Goal: Ask a question: Seek information or help from site administrators or community

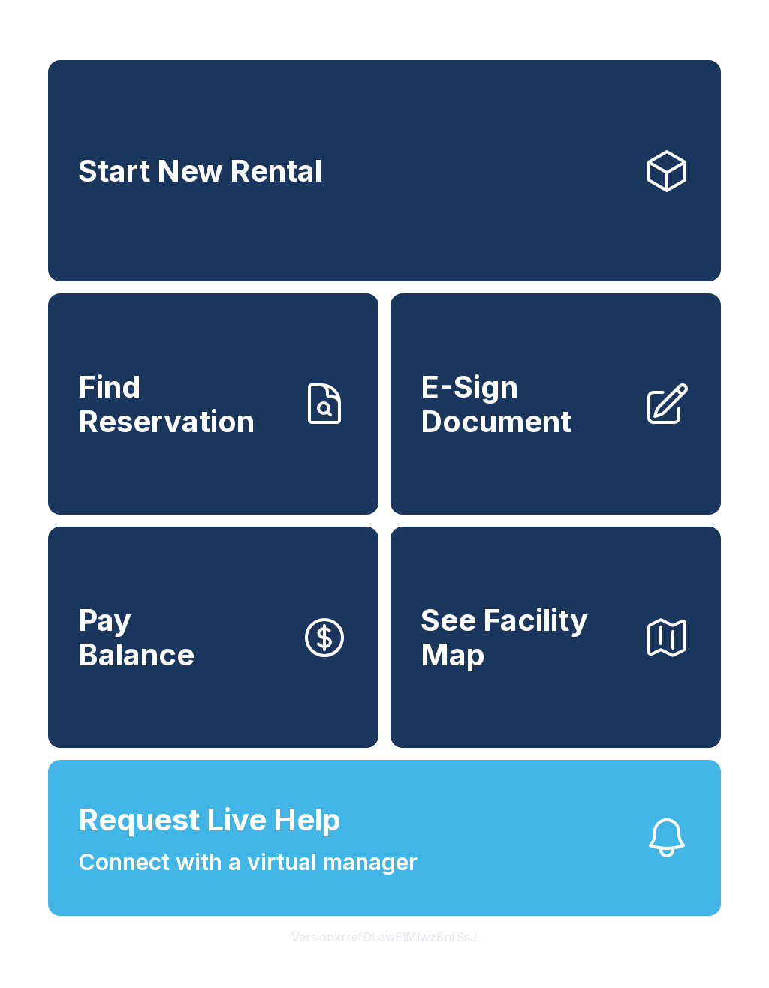
click at [339, 843] on span "Request Live Help" at bounding box center [209, 820] width 263 height 45
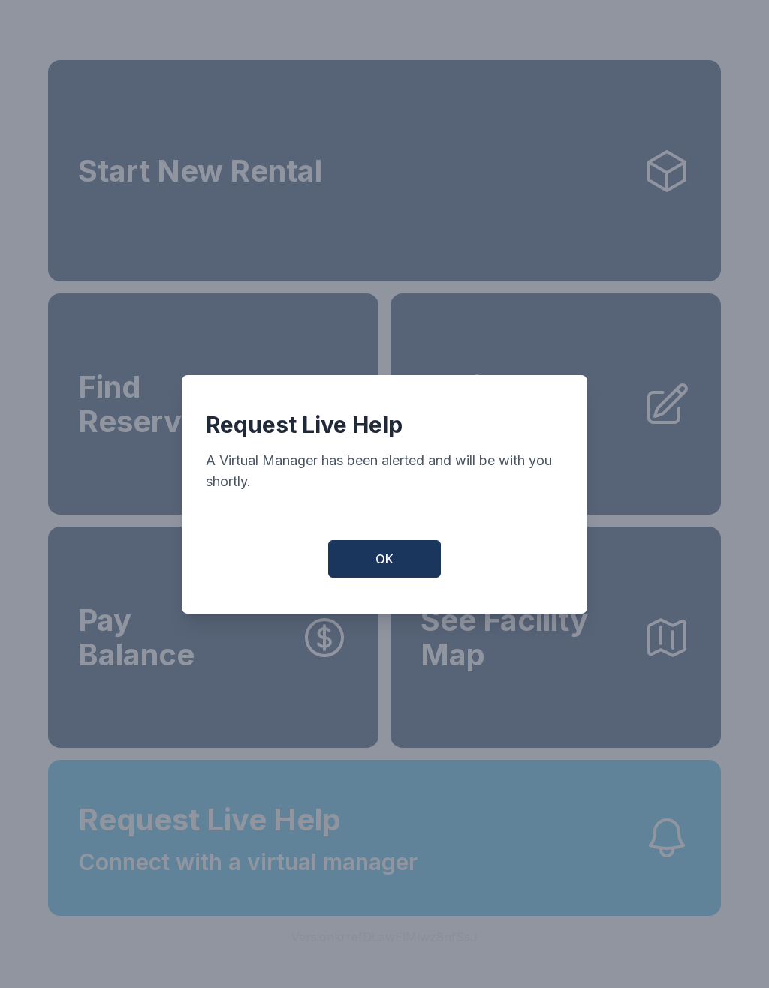
click at [411, 544] on div "Request Live Help A Virtual Manager has been alerted and will be with you short…" at bounding box center [384, 494] width 405 height 239
click at [396, 566] on button "OK" at bounding box center [384, 559] width 113 height 38
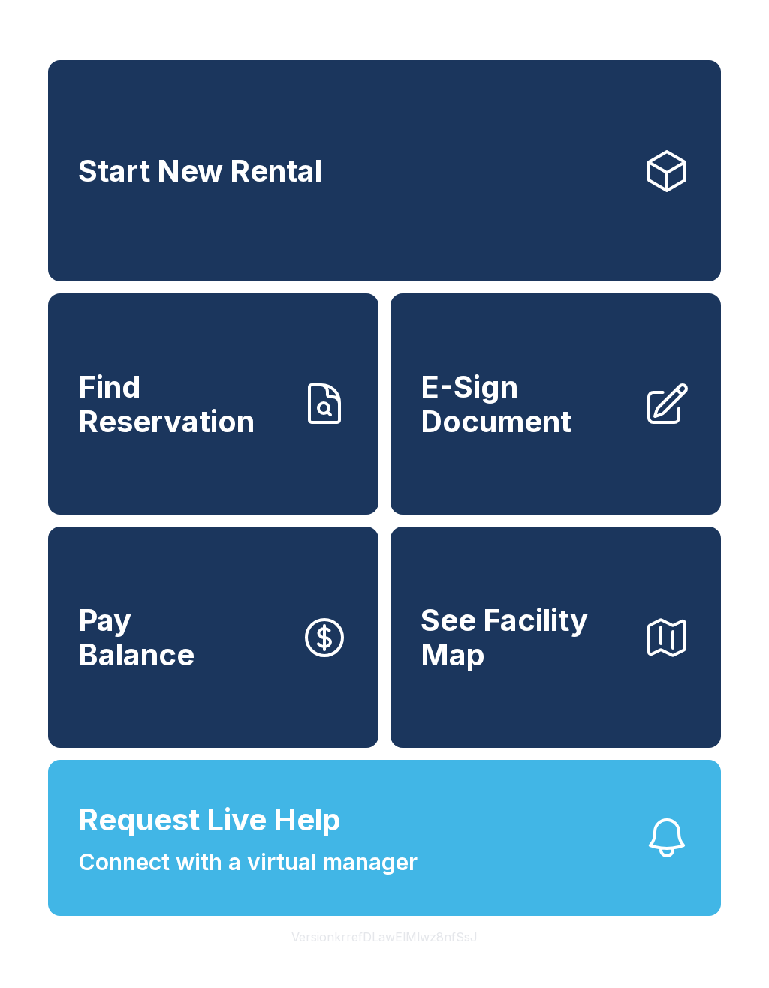
click at [373, 880] on span "Request Live Help Connect with a virtual manager" at bounding box center [247, 839] width 339 height 82
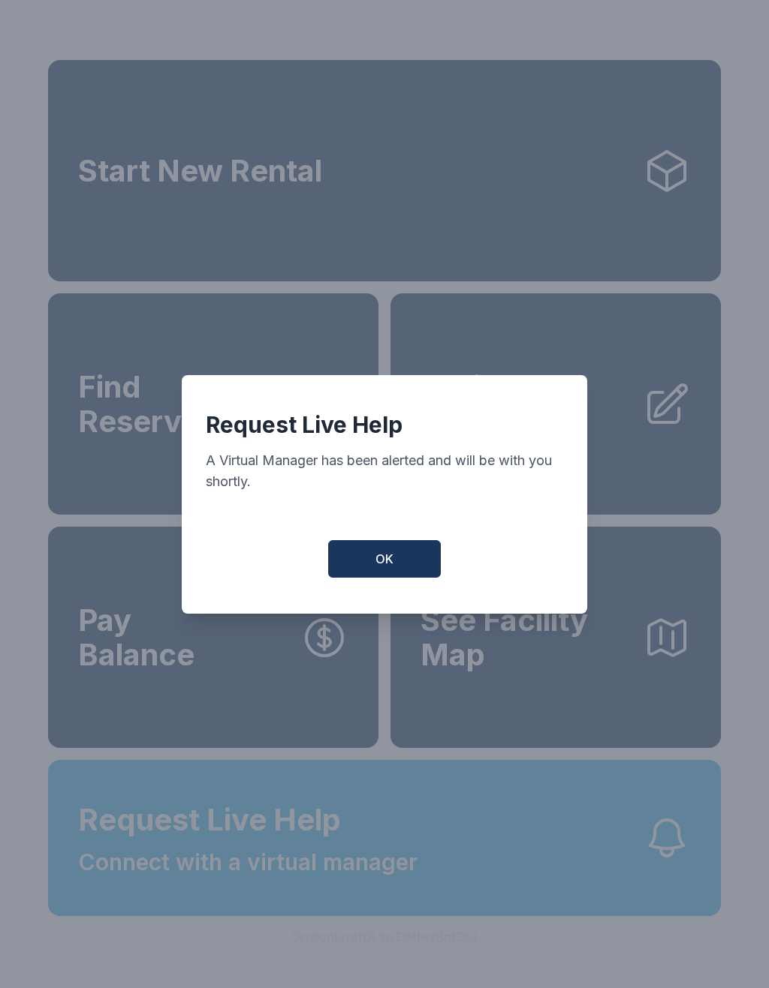
click at [402, 568] on button "OK" at bounding box center [384, 559] width 113 height 38
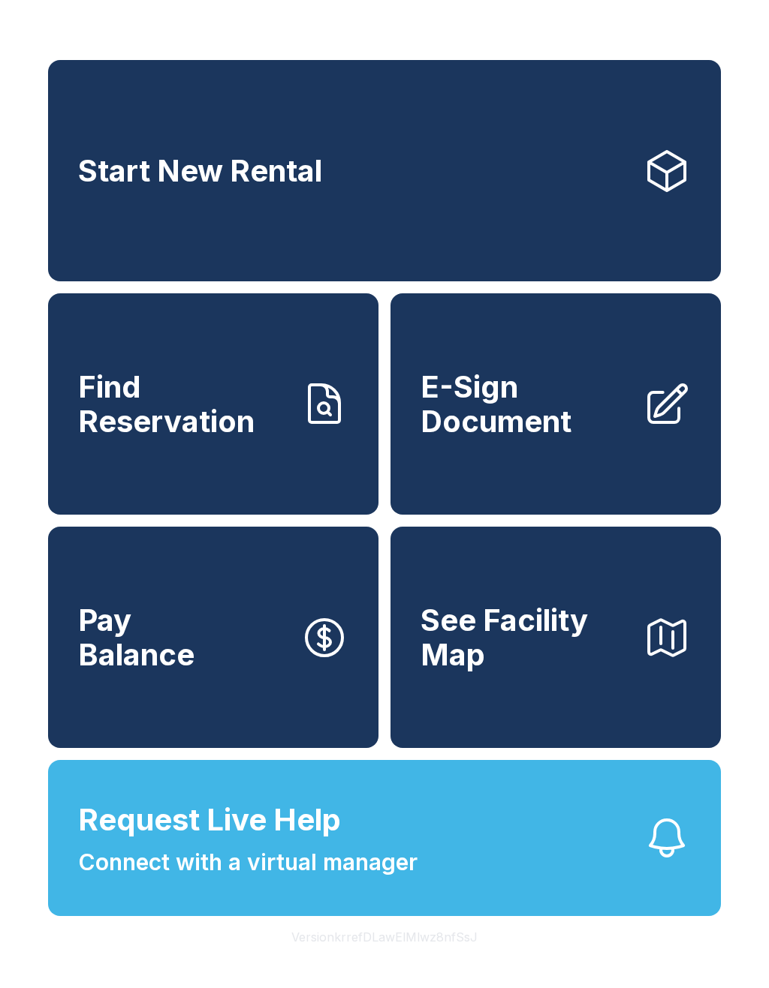
click at [368, 880] on span "Connect with a virtual manager" at bounding box center [247, 863] width 339 height 34
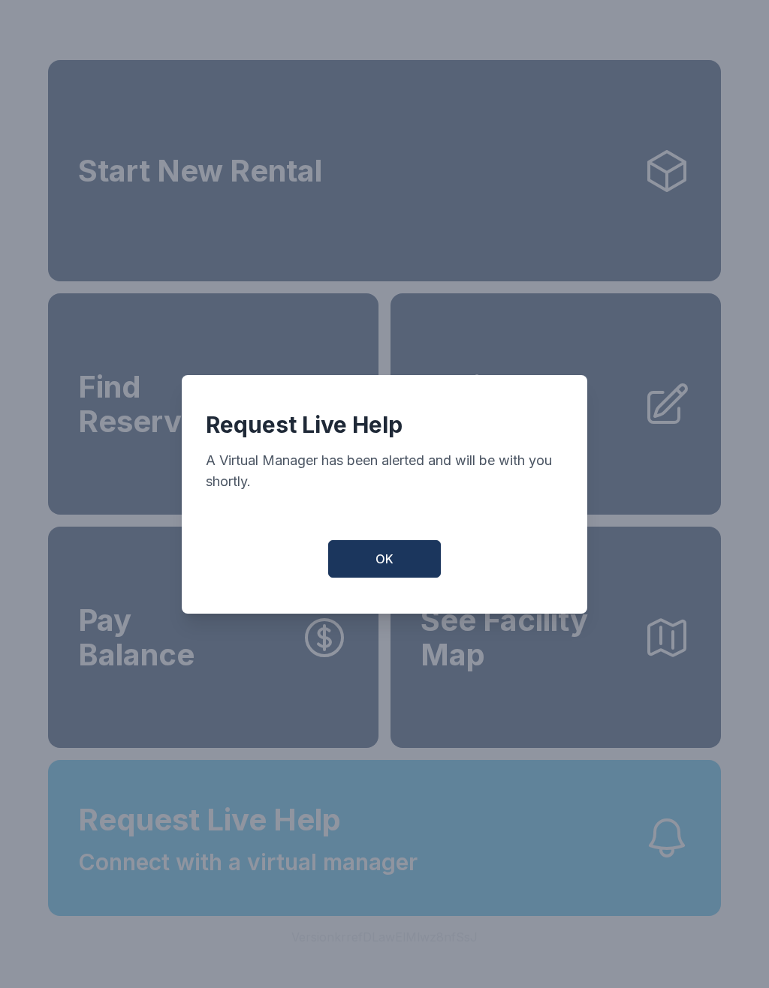
click at [388, 566] on span "OK" at bounding box center [384, 559] width 18 height 18
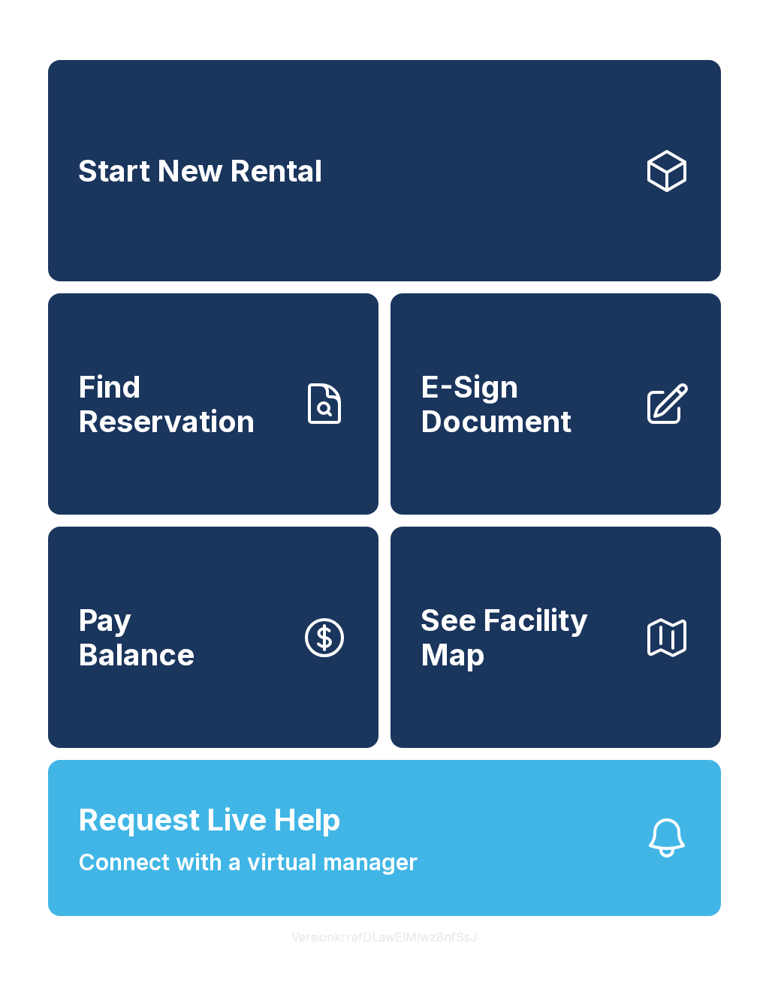
click at [306, 880] on span "Connect with a virtual manager" at bounding box center [247, 863] width 339 height 34
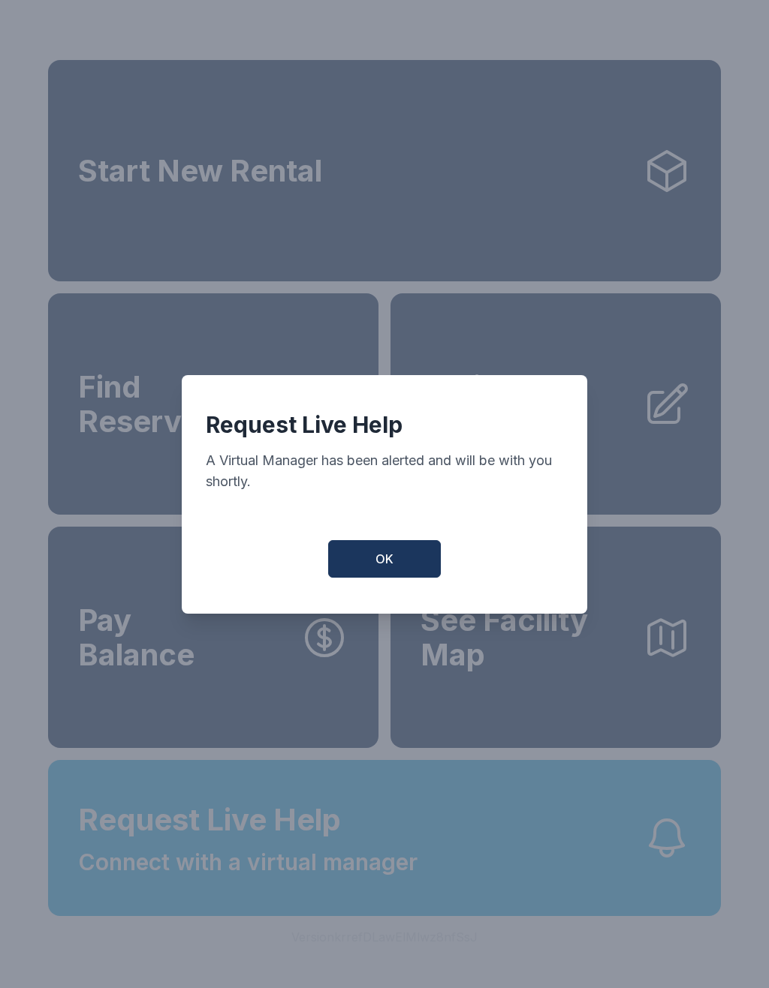
click at [399, 560] on button "OK" at bounding box center [384, 559] width 113 height 38
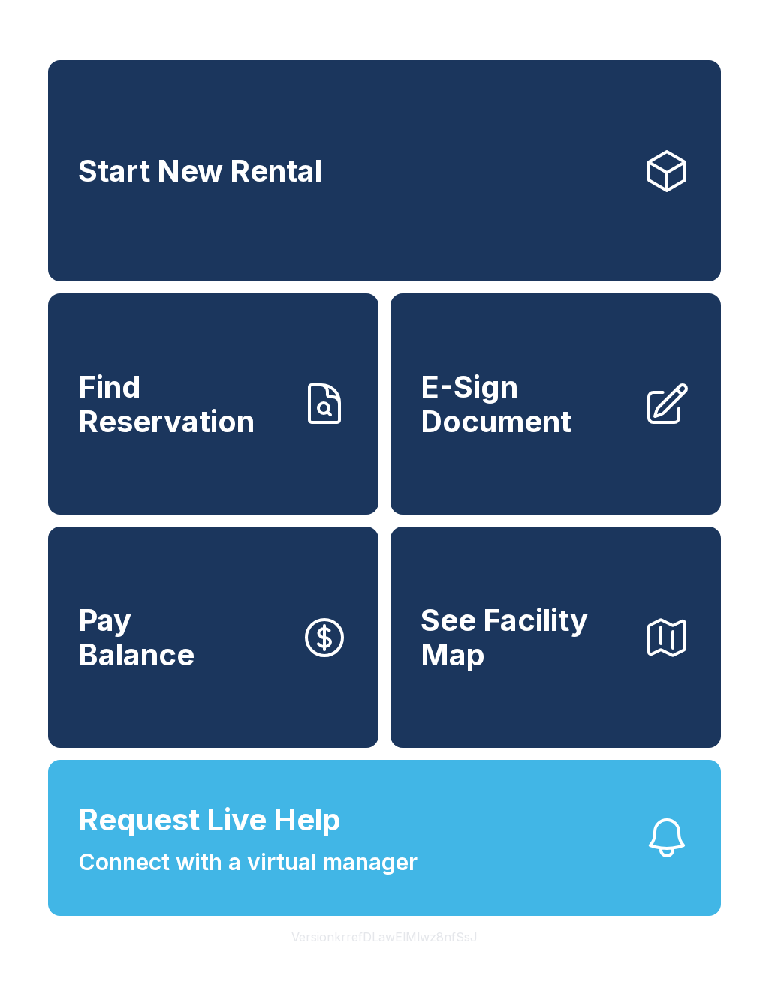
click at [528, 883] on button "Request Live Help Connect with a virtual manager" at bounding box center [384, 838] width 672 height 156
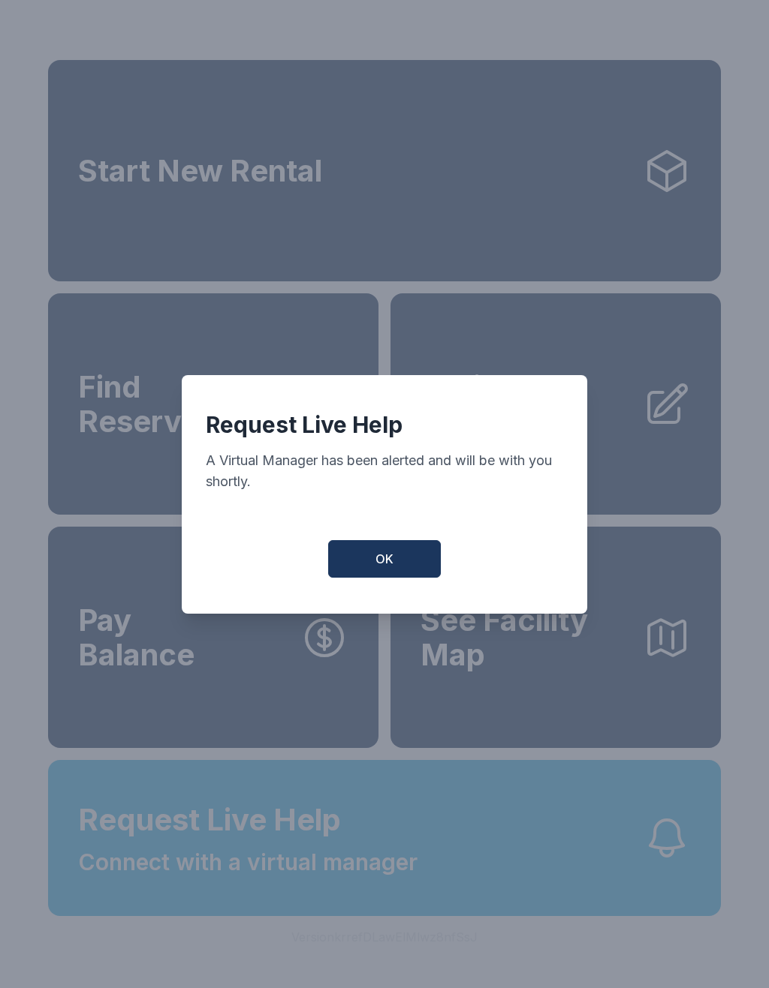
click at [408, 573] on button "OK" at bounding box center [384, 559] width 113 height 38
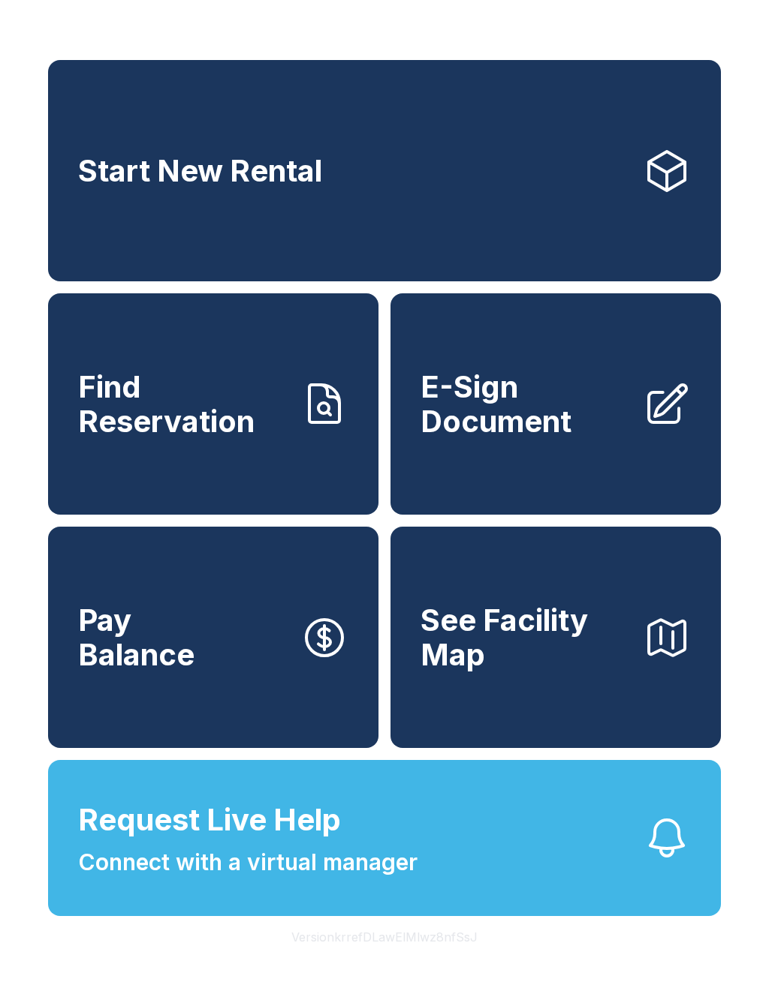
click at [264, 843] on span "Request Live Help" at bounding box center [209, 820] width 263 height 45
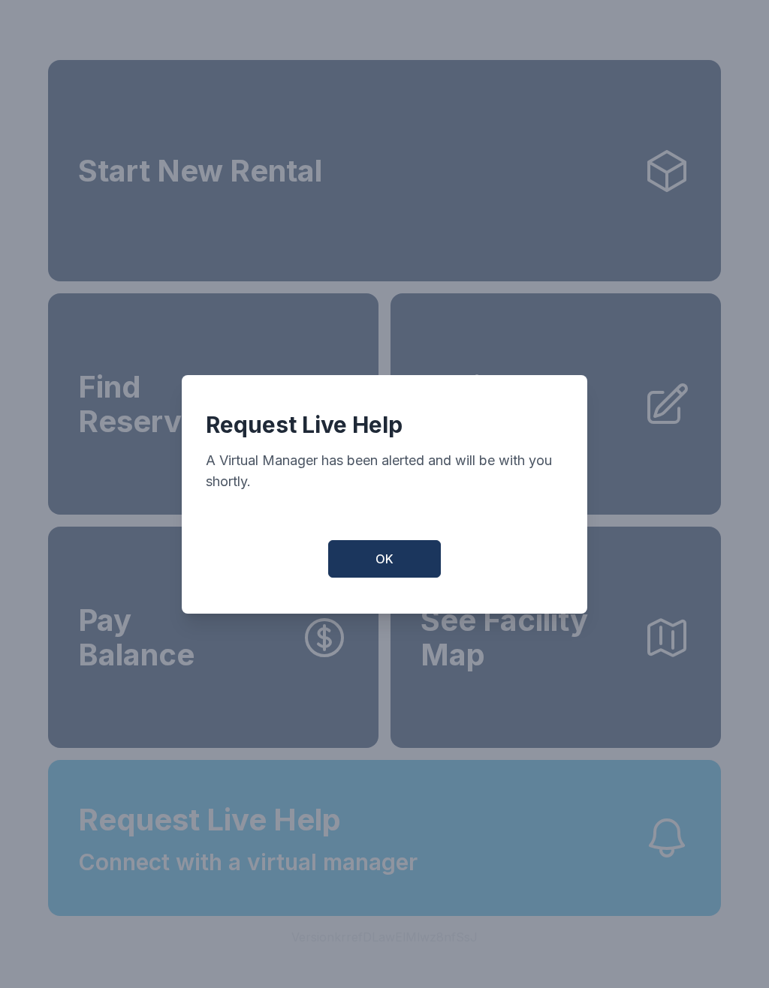
click at [406, 570] on button "OK" at bounding box center [384, 559] width 113 height 38
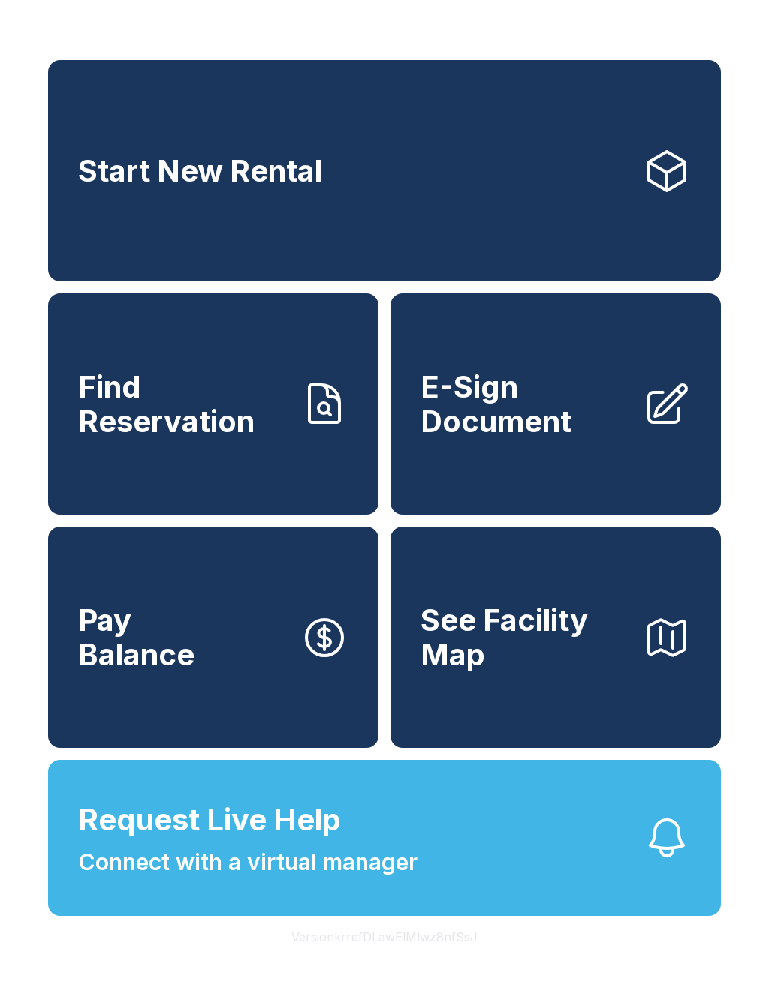
click at [400, 863] on span "Request Live Help Connect with a virtual manager" at bounding box center [247, 839] width 339 height 82
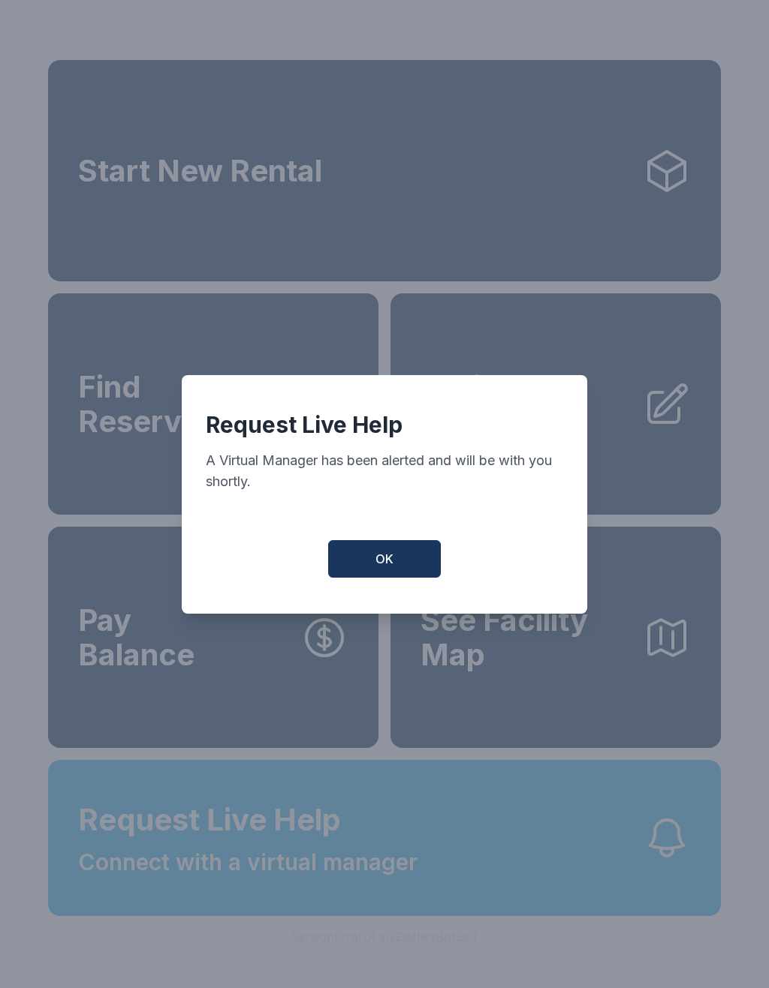
click at [389, 568] on span "OK" at bounding box center [384, 559] width 18 height 18
